Goal: Complete application form

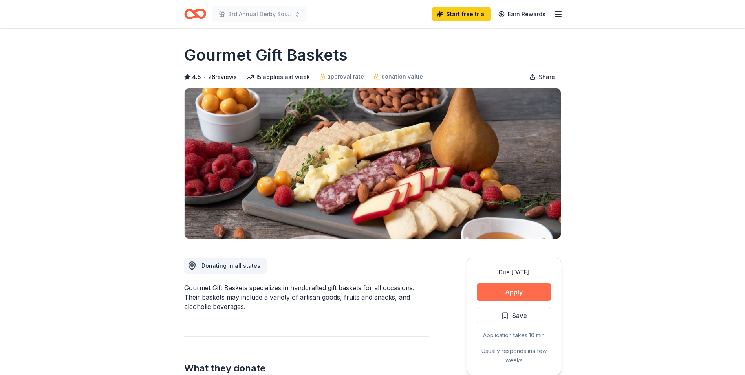
click at [512, 290] on button "Apply" at bounding box center [514, 291] width 75 height 17
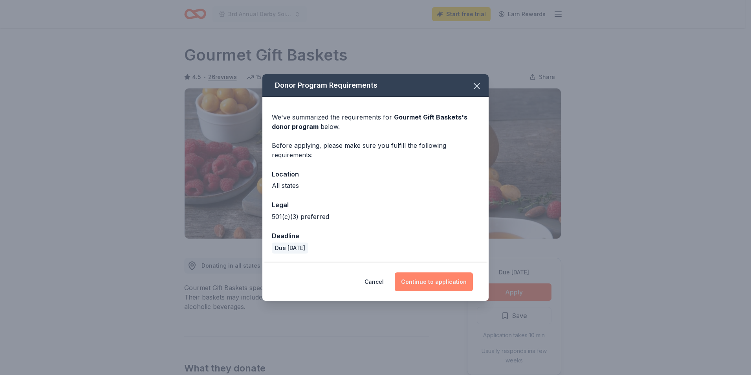
click at [433, 281] on button "Continue to application" at bounding box center [434, 281] width 78 height 19
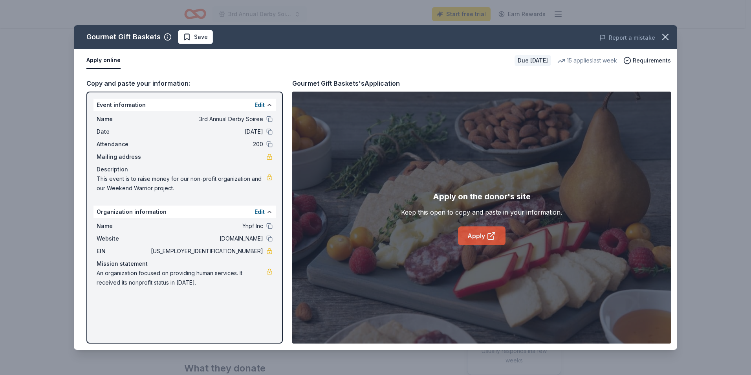
click at [480, 233] on link "Apply" at bounding box center [482, 235] width 48 height 19
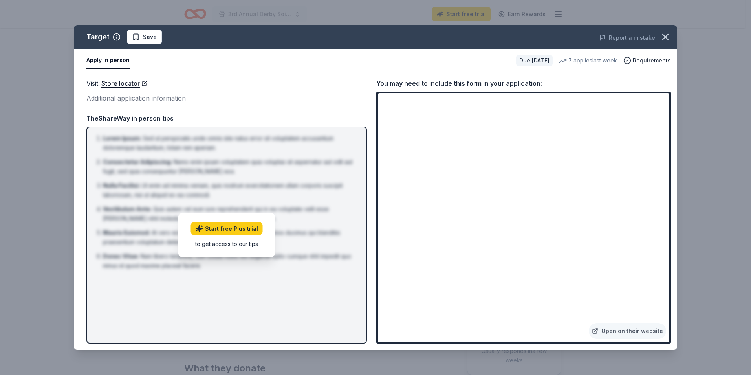
scroll to position [236, 0]
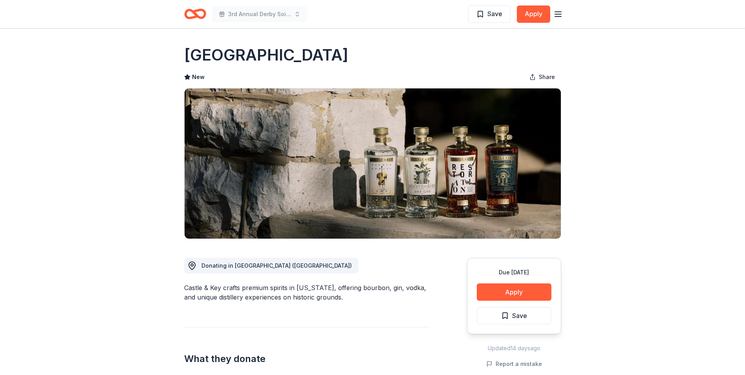
scroll to position [629, 0]
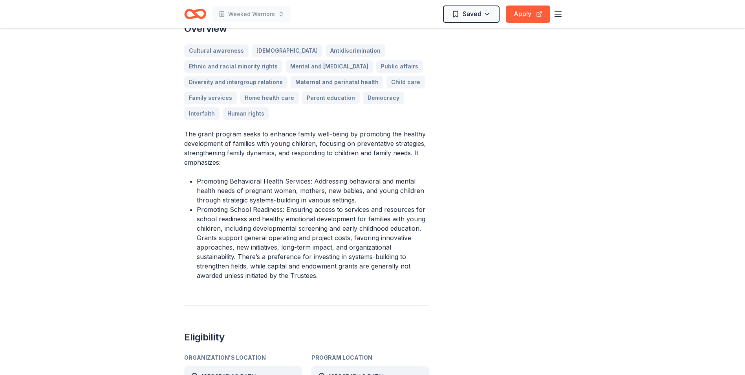
scroll to position [236, 0]
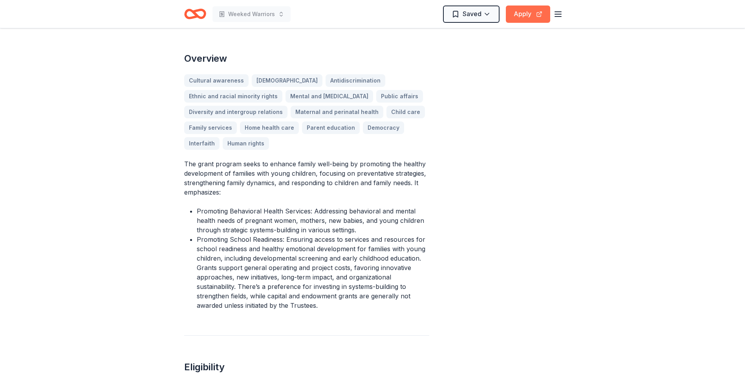
click at [530, 17] on button "Apply" at bounding box center [528, 13] width 44 height 17
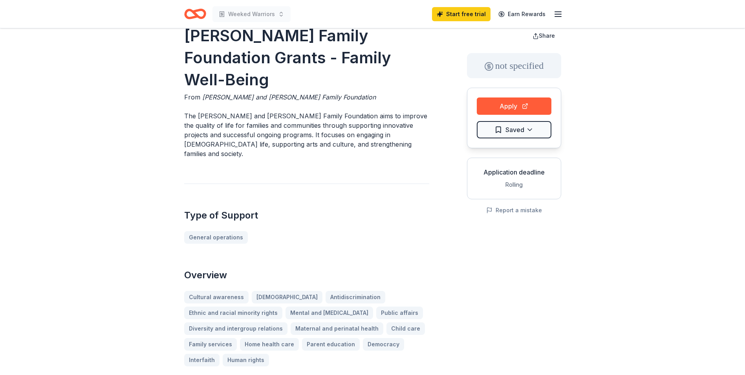
scroll to position [0, 0]
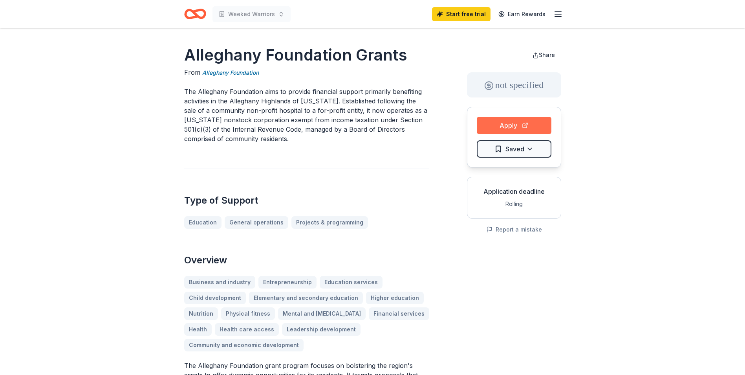
click at [521, 128] on button "Apply" at bounding box center [514, 125] width 75 height 17
